Goal: Task Accomplishment & Management: Manage account settings

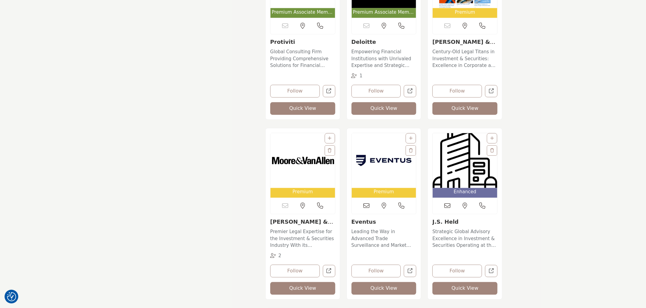
scroll to position [947, 0]
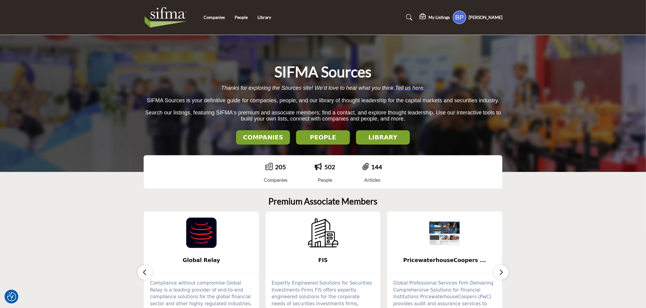
click at [445, 19] on h5 "My Listings" at bounding box center [439, 17] width 21 height 5
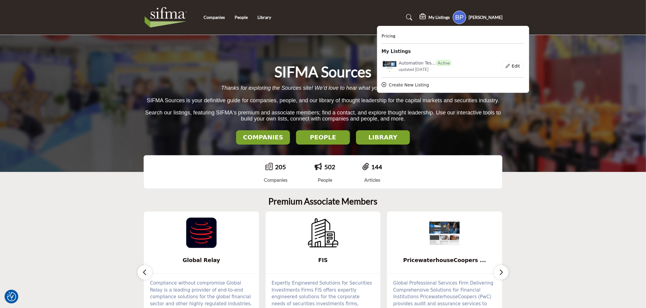
click at [486, 13] on div "[PERSON_NAME] Password & Security My Profile My Interests My Lists My Listings …" at bounding box center [478, 17] width 50 height 13
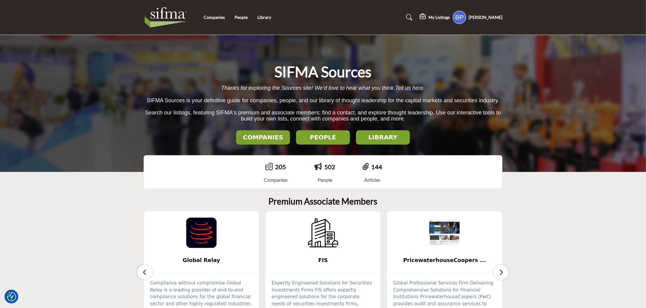
click at [489, 16] on h5 "[PERSON_NAME]" at bounding box center [486, 17] width 34 height 6
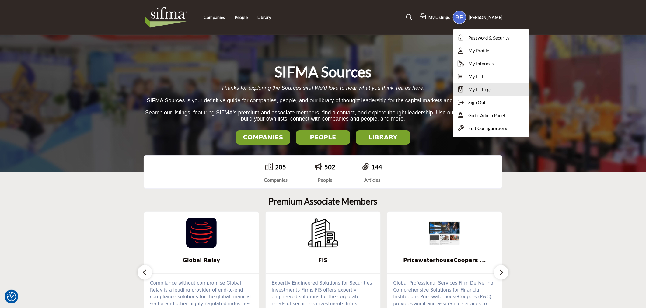
click at [488, 90] on span "My Listings" at bounding box center [479, 89] width 23 height 7
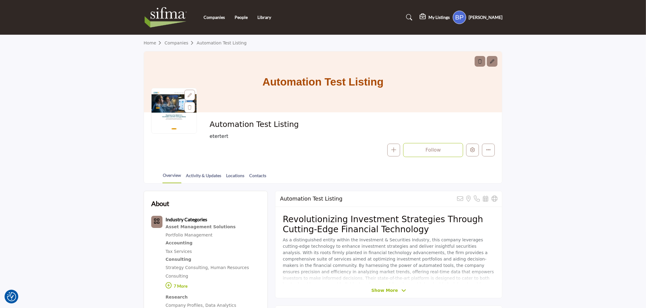
click at [440, 11] on div "My Listings Pricing My Listings Automation Tes... Active" at bounding box center [461, 17] width 83 height 13
click at [427, 20] on div at bounding box center [423, 17] width 7 height 7
